Goal: Check status: Check status

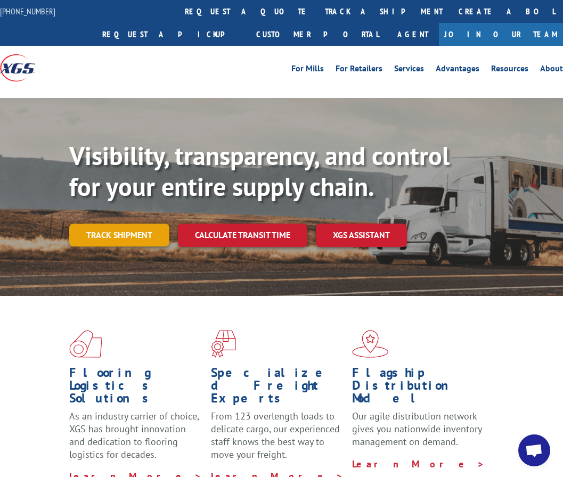
click at [122, 236] on link "Track shipment" at bounding box center [119, 235] width 100 height 22
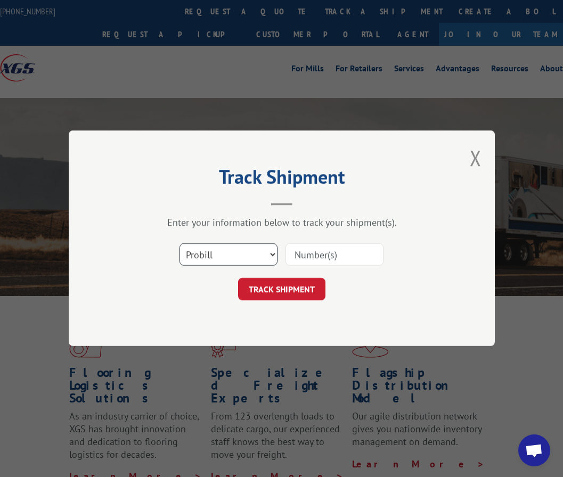
click at [220, 250] on select "Select category... Probill BOL PO" at bounding box center [228, 255] width 98 height 22
select select "po"
click at [179, 244] on select "Select category... Probill BOL PO" at bounding box center [228, 255] width 98 height 22
click at [328, 254] on input at bounding box center [334, 255] width 98 height 22
type input "CM003965"
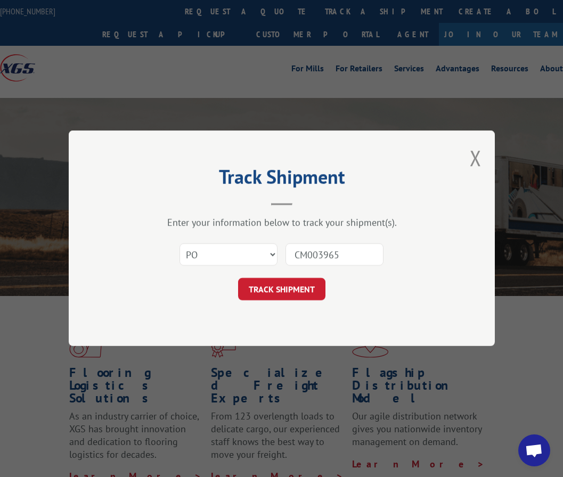
click button "TRACK SHIPMENT" at bounding box center [281, 289] width 87 height 22
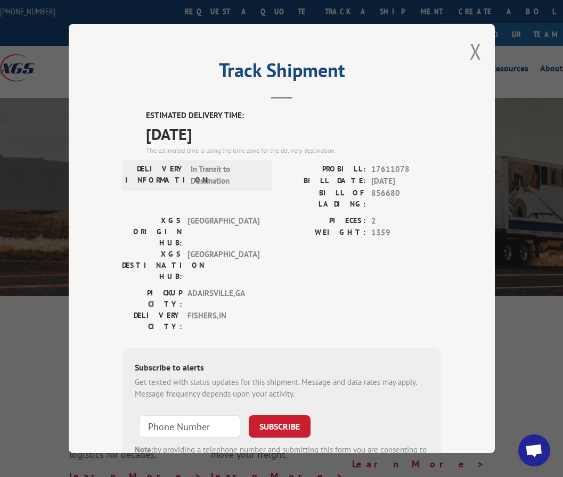
click at [374, 71] on h2 "Track Shipment" at bounding box center [281, 73] width 319 height 20
